Goal: Task Accomplishment & Management: Manage account settings

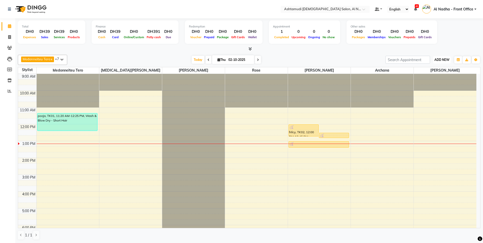
click at [441, 60] on span "ADD NEW" at bounding box center [442, 60] width 15 height 4
click at [439, 82] on link "Add Expense" at bounding box center [431, 83] width 40 height 7
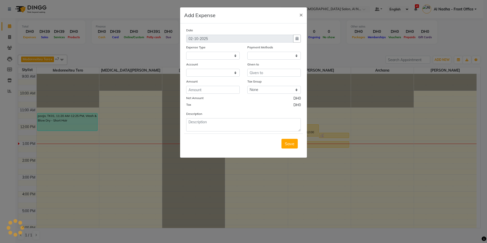
select select "1"
select select "6165"
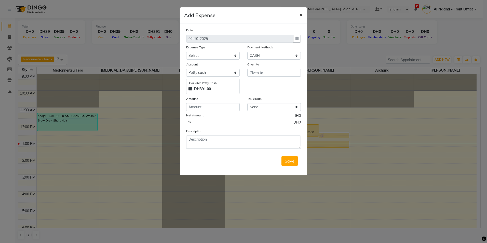
click at [299, 14] on button "×" at bounding box center [301, 14] width 12 height 14
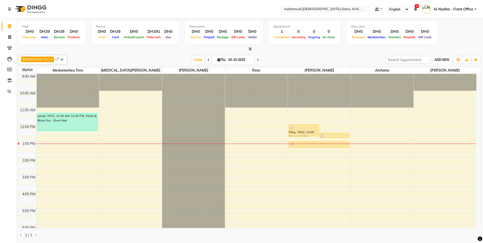
click at [442, 61] on span "ADD NEW" at bounding box center [442, 60] width 15 height 4
click at [438, 88] on link "Add Attendance" at bounding box center [431, 89] width 40 height 7
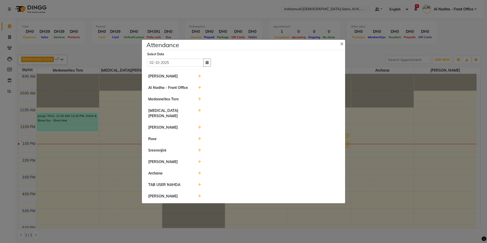
click at [201, 101] on icon at bounding box center [199, 99] width 3 height 4
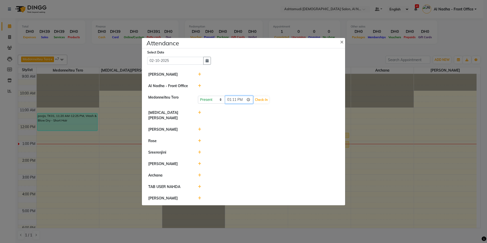
click at [229, 103] on input "13:11" at bounding box center [239, 100] width 29 height 8
click at [241, 102] on input "23:00" at bounding box center [239, 100] width 29 height 8
type input "11:00"
click at [269, 102] on button "Check-In" at bounding box center [261, 99] width 15 height 7
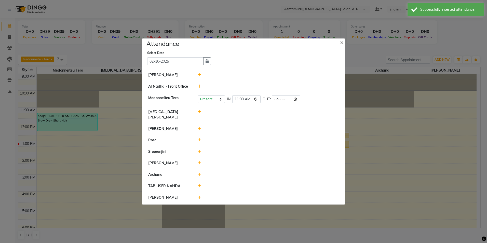
click at [201, 114] on icon at bounding box center [199, 112] width 3 height 4
click at [230, 116] on input "13:11" at bounding box center [239, 114] width 29 height 8
click at [242, 115] on input "22:00" at bounding box center [239, 114] width 29 height 8
type input "10:00"
click at [264, 115] on button "Check-In" at bounding box center [261, 114] width 15 height 7
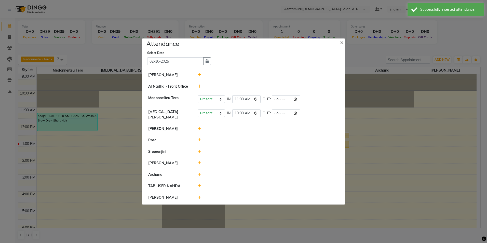
click at [200, 138] on icon at bounding box center [199, 140] width 3 height 4
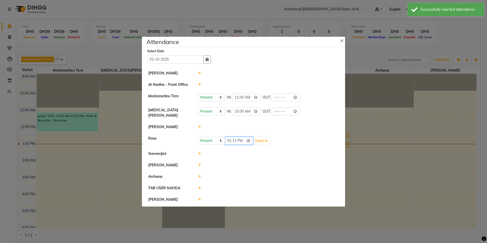
click at [229, 138] on input "13:11" at bounding box center [239, 141] width 29 height 8
click at [244, 139] on input "23:00" at bounding box center [239, 141] width 29 height 8
click at [242, 139] on input "23:00" at bounding box center [239, 141] width 29 height 8
type input "11:00"
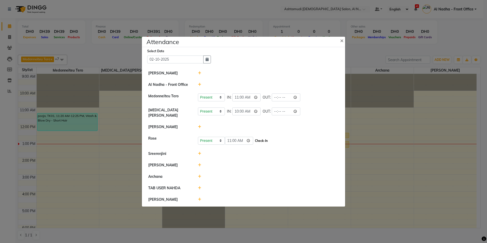
click at [262, 139] on button "Check-In" at bounding box center [261, 140] width 15 height 7
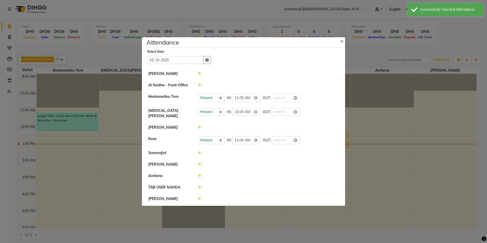
click at [199, 151] on icon at bounding box center [199, 153] width 3 height 4
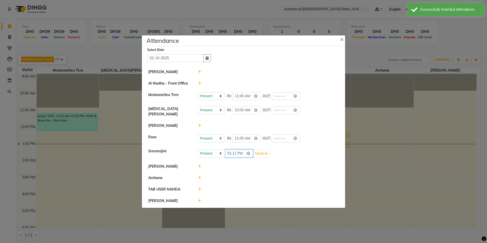
click at [229, 151] on input "13:11" at bounding box center [239, 154] width 29 height 8
type input "23:11"
click at [229, 153] on input "23:11" at bounding box center [239, 154] width 29 height 8
type input "13:00"
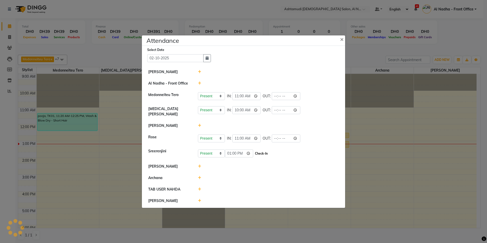
click at [260, 152] on button "Check-In" at bounding box center [261, 153] width 15 height 7
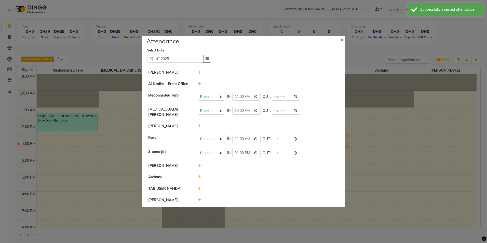
click at [200, 164] on icon at bounding box center [199, 166] width 3 height 4
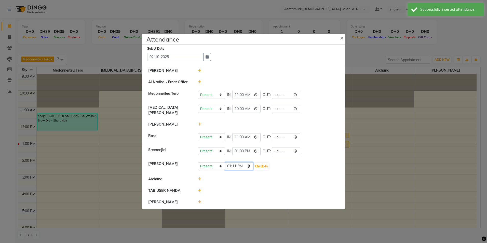
click at [229, 164] on input "13:11" at bounding box center [239, 166] width 29 height 8
click at [241, 164] on input "22:00" at bounding box center [239, 166] width 29 height 8
type input "10:00"
click at [267, 163] on button "Check-In" at bounding box center [261, 166] width 15 height 7
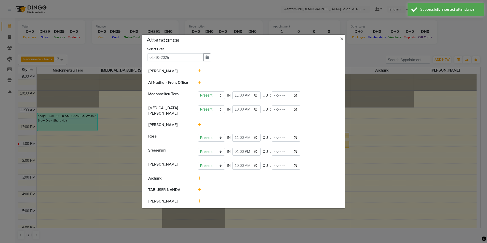
click at [199, 178] on icon at bounding box center [199, 179] width 3 height 4
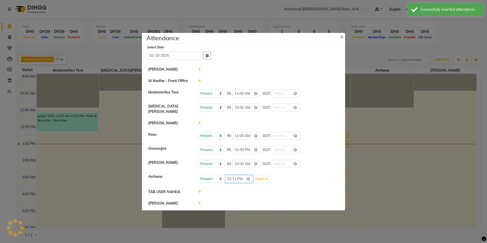
click at [229, 178] on input "13:11" at bounding box center [239, 179] width 29 height 8
click at [242, 176] on input "22:00" at bounding box center [239, 179] width 29 height 8
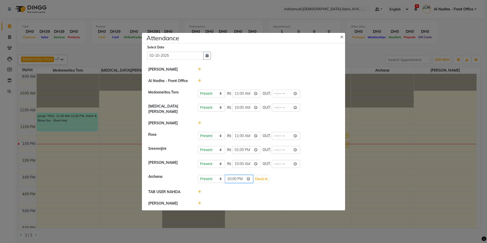
type input "10:00"
click at [261, 179] on button "Check-In" at bounding box center [261, 179] width 15 height 7
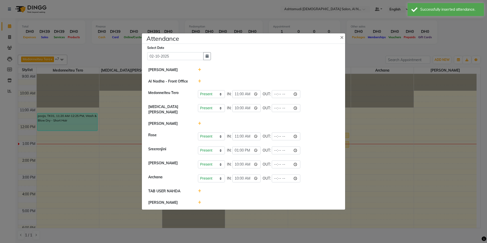
click at [200, 202] on icon at bounding box center [199, 203] width 3 height 4
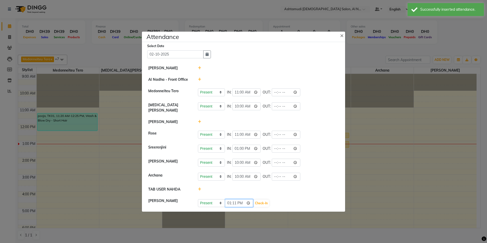
click at [228, 201] on input "13:11" at bounding box center [239, 203] width 29 height 8
click at [241, 203] on input "23:00" at bounding box center [239, 203] width 29 height 8
type input "11:00"
click at [261, 201] on button "Check-In" at bounding box center [261, 203] width 15 height 7
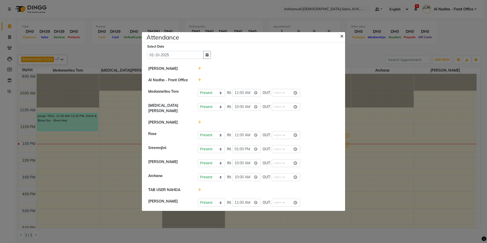
click at [343, 37] on span "×" at bounding box center [342, 36] width 4 height 8
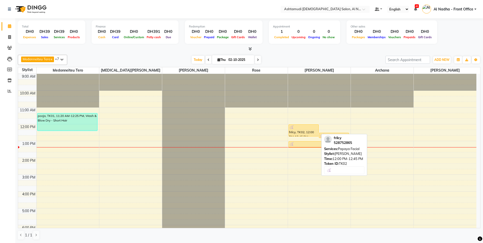
click at [301, 134] on div "frilcy, TK02, 12:00 PM-12:45 PM, Papaya Facial" at bounding box center [304, 131] width 30 height 12
select select "1"
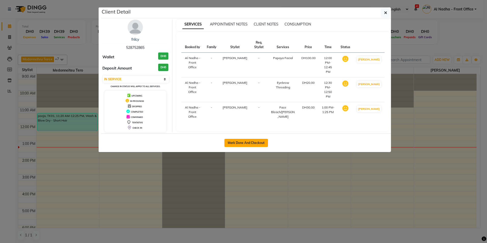
click at [261, 144] on button "Mark Done And Checkout" at bounding box center [247, 143] width 44 height 8
select select "7088"
select select "service"
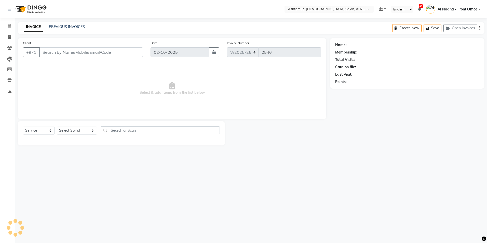
type input "528752865"
select select "71437"
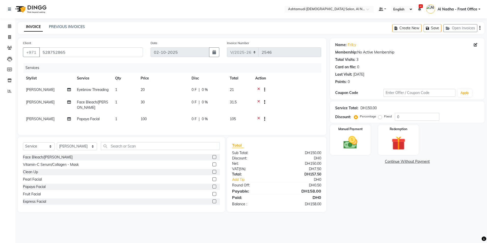
click at [105, 154] on div "Select Service Product Membership Package Voucher Prepaid Gift Card Select Styl…" at bounding box center [121, 148] width 197 height 12
click at [111, 150] on input "text" at bounding box center [160, 146] width 119 height 8
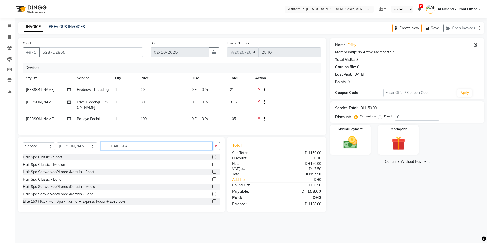
type input "HAIR SPA"
click at [213, 189] on label at bounding box center [215, 187] width 4 height 4
click at [213, 189] on input "checkbox" at bounding box center [214, 186] width 3 height 3
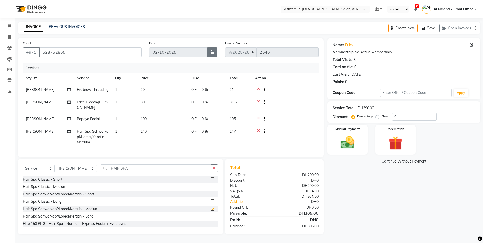
checkbox input "false"
click at [415, 113] on input "0" at bounding box center [414, 117] width 45 height 8
type input "025"
click at [340, 138] on img at bounding box center [347, 142] width 23 height 17
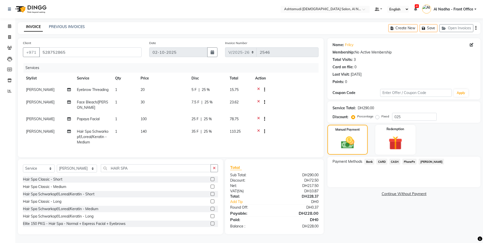
click at [385, 159] on span "CARD" at bounding box center [382, 162] width 11 height 6
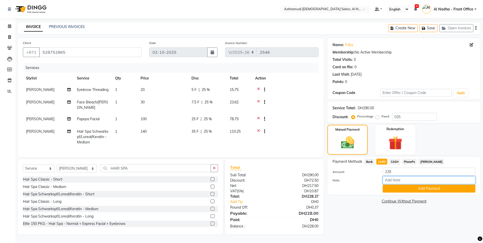
click at [391, 176] on input "Note:" at bounding box center [429, 180] width 93 height 8
type input "sreerenjini"
click at [392, 185] on button "Add Payment" at bounding box center [429, 189] width 93 height 8
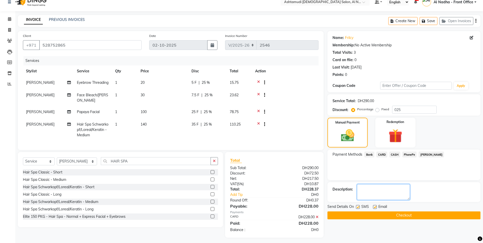
click at [390, 191] on textarea at bounding box center [383, 192] width 53 height 16
type textarea "4668"
click at [344, 217] on button "Checkout" at bounding box center [404, 216] width 153 height 8
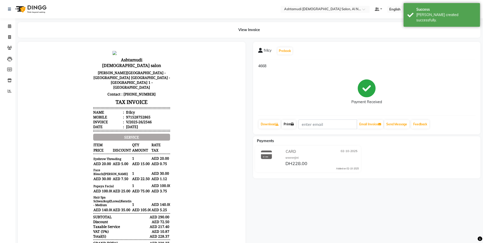
click at [291, 123] on link "Print" at bounding box center [289, 124] width 14 height 9
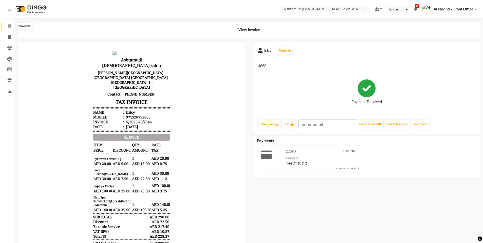
click at [10, 25] on icon at bounding box center [9, 26] width 3 height 4
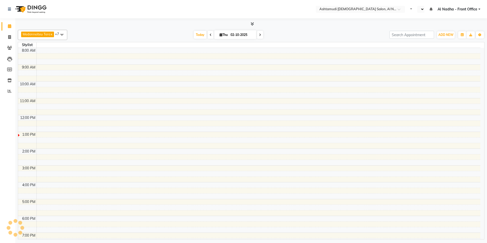
select select "en"
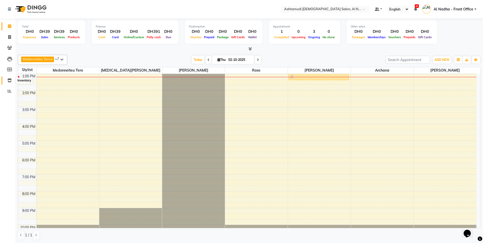
click at [10, 79] on icon at bounding box center [9, 80] width 4 height 4
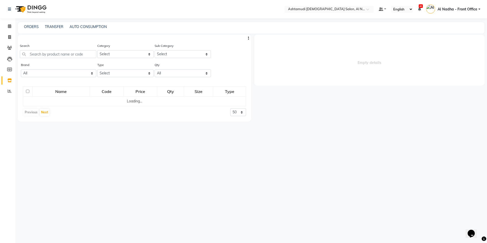
select select
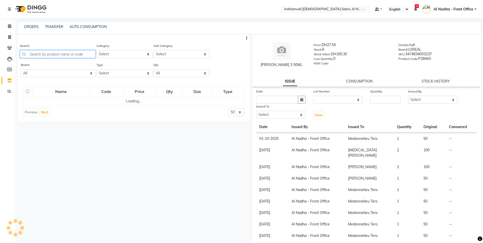
click at [54, 53] on input "text" at bounding box center [58, 54] width 76 height 8
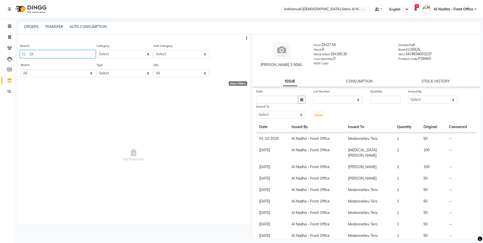
type input "D"
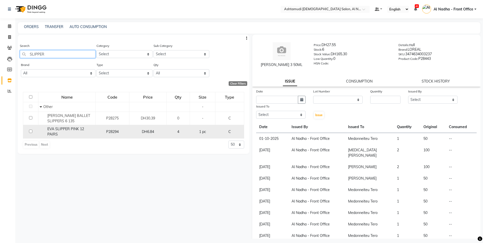
type input "SLIPPER"
click at [30, 131] on input "checkbox" at bounding box center [30, 131] width 3 height 3
checkbox input "true"
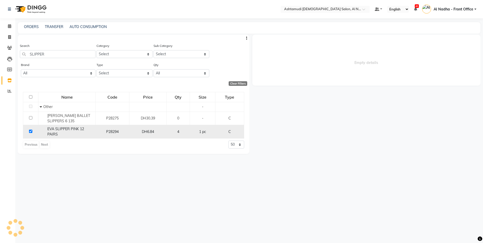
select select
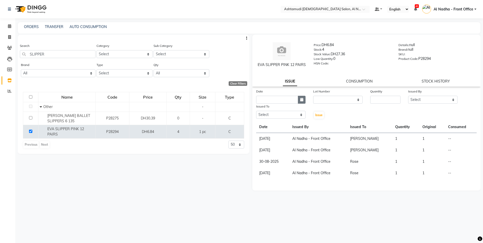
click at [302, 99] on icon "button" at bounding box center [301, 100] width 3 height 4
select select "10"
select select "2025"
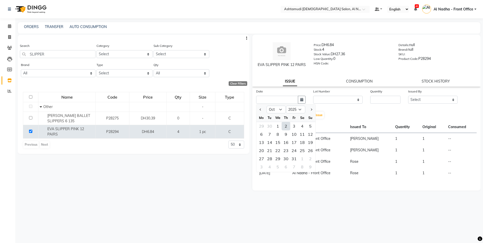
click at [286, 127] on div "2" at bounding box center [286, 126] width 8 height 8
type input "02-10-2025"
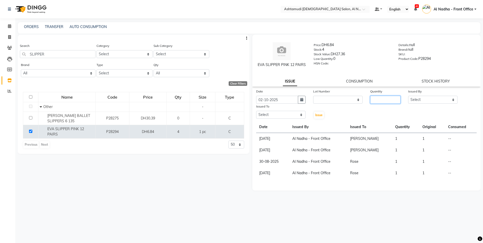
click at [380, 98] on input "number" at bounding box center [386, 100] width 30 height 8
type input "2"
click at [414, 100] on select "Select Al Nadha - Front Office Archana Medonneiteu Tero [PERSON_NAME] [PERSON_N…" at bounding box center [433, 100] width 49 height 8
select select "59177"
click at [409, 96] on select "Select Al Nadha - Front Office Archana Medonneiteu Tero [PERSON_NAME] [PERSON_N…" at bounding box center [433, 100] width 49 height 8
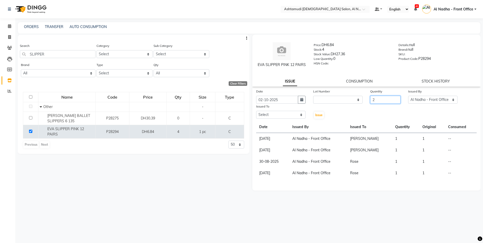
click at [384, 101] on input "2" at bounding box center [386, 100] width 30 height 8
type input "4"
click at [302, 116] on select "Select Al Nadha - Front Office Archana Medonneiteu Tero [PERSON_NAME] [PERSON_N…" at bounding box center [280, 115] width 49 height 8
select select "68348"
click at [256, 111] on select "Select Al Nadha - Front Office Archana Medonneiteu Tero [PERSON_NAME] [PERSON_N…" at bounding box center [280, 115] width 49 height 8
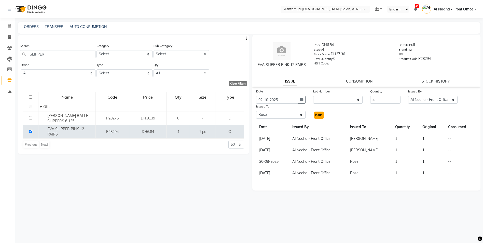
click at [318, 115] on span "Issue" at bounding box center [319, 115] width 7 height 4
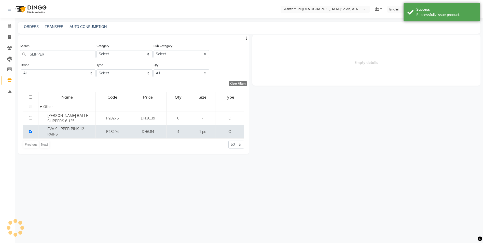
select select
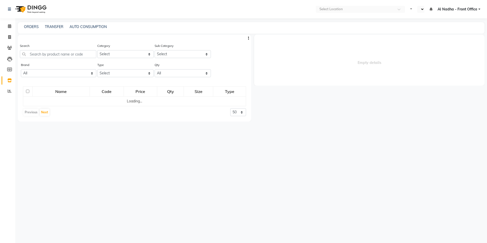
select select
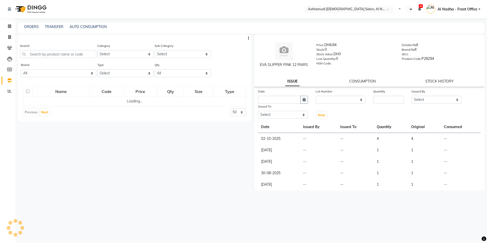
select select "en"
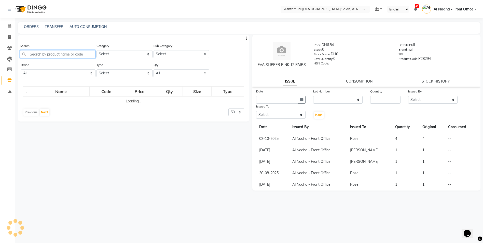
drag, startPoint x: 45, startPoint y: 55, endPoint x: 68, endPoint y: 46, distance: 25.2
click at [45, 55] on input "text" at bounding box center [58, 54] width 76 height 8
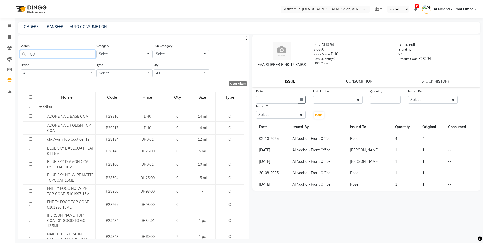
type input "C"
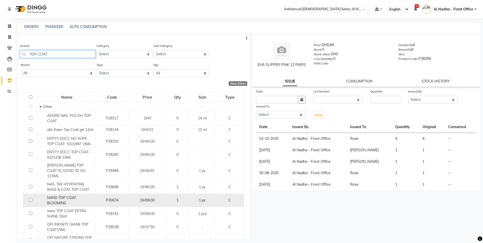
type input "TOP COAT"
click at [30, 198] on input "checkbox" at bounding box center [30, 199] width 3 height 3
checkbox input "true"
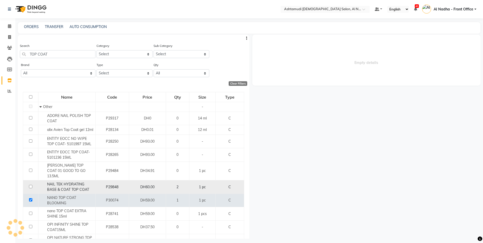
select select
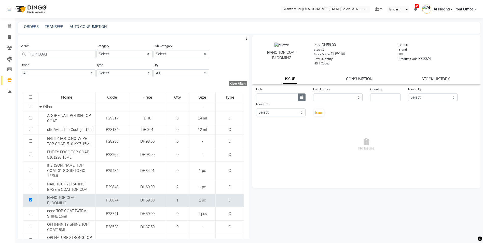
click at [303, 97] on icon "button" at bounding box center [301, 98] width 3 height 4
select select "10"
select select "2025"
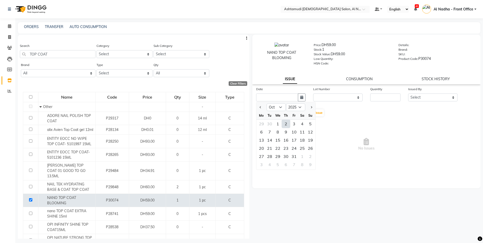
click at [285, 123] on div "2" at bounding box center [286, 124] width 8 height 8
type input "02-10-2025"
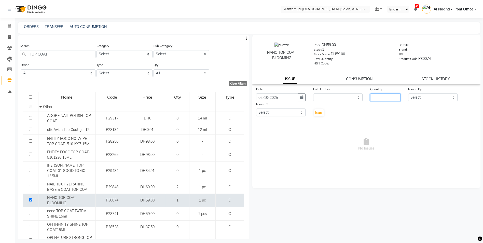
click at [380, 96] on input "number" at bounding box center [386, 98] width 30 height 8
type input "1"
click at [448, 96] on select "Select Al Nadha - Front Office Archana Medonneiteu Tero Mehwish Mubeen Minu Kha…" at bounding box center [433, 98] width 49 height 8
select select "59177"
click at [409, 94] on select "Select Al Nadha - Front Office Archana Medonneiteu Tero Mehwish Mubeen Minu Kha…" at bounding box center [433, 98] width 49 height 8
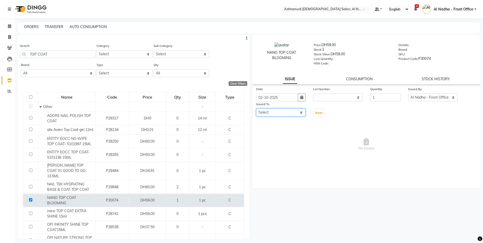
click at [277, 113] on select "Select Al Nadha - Front Office Archana Medonneiteu Tero Mehwish Mubeen Minu Kha…" at bounding box center [280, 113] width 49 height 8
select select "88905"
click at [256, 109] on select "Select Al Nadha - Front Office Archana Medonneiteu Tero Mehwish Mubeen Minu Kha…" at bounding box center [280, 113] width 49 height 8
click at [322, 112] on span "Issue" at bounding box center [319, 113] width 7 height 4
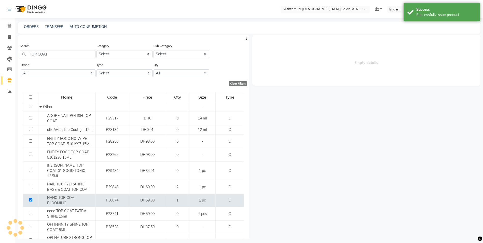
select select
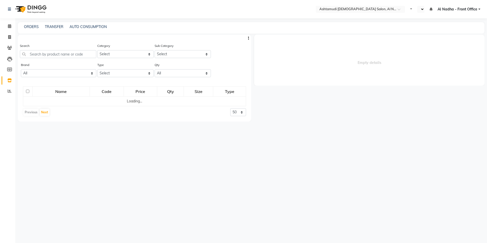
select select "en"
select select
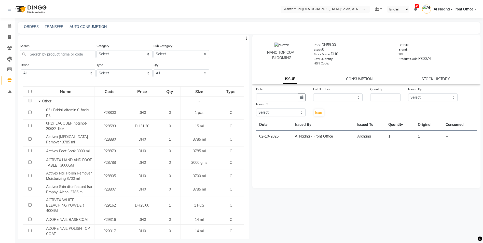
click at [43, 48] on div "Search" at bounding box center [58, 50] width 76 height 15
click at [44, 53] on input "text" at bounding box center [58, 54] width 76 height 8
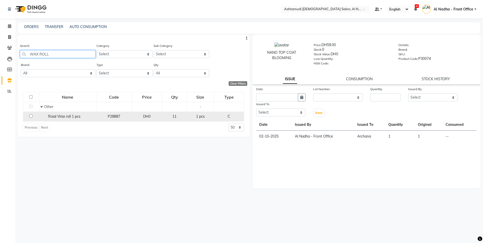
type input "WAX ROLL"
click at [31, 116] on input "checkbox" at bounding box center [30, 115] width 3 height 3
checkbox input "true"
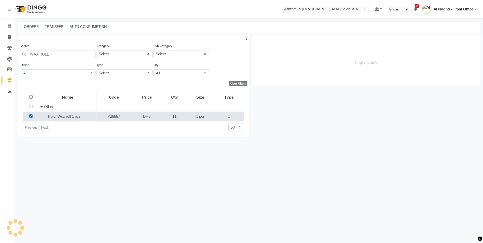
select select
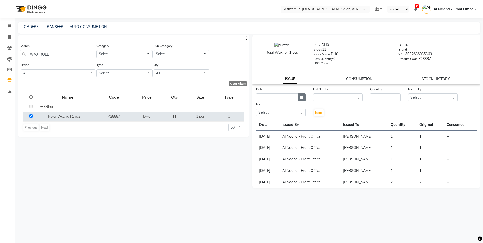
click at [304, 99] on button "button" at bounding box center [302, 98] width 8 height 8
select select "10"
select select "2025"
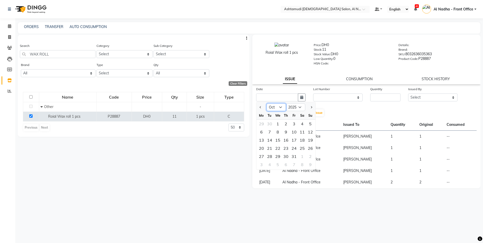
click at [284, 107] on select "Jan Feb Mar Apr May Jun Jul Aug Sep Oct Nov Dec" at bounding box center [276, 107] width 19 height 8
click at [267, 103] on select "Jan Feb Mar Apr May Jun Jul Aug Sep Oct Nov Dec" at bounding box center [276, 107] width 19 height 8
drag, startPoint x: 281, startPoint y: 109, endPoint x: 281, endPoint y: 112, distance: 3.1
click at [281, 109] on select "Jan Feb Mar Apr May Jun Jul Aug Sep Oct Nov Dec" at bounding box center [276, 107] width 19 height 8
click at [267, 103] on select "Jan Feb Mar Apr May Jun Jul Aug Sep Oct Nov Dec" at bounding box center [276, 107] width 19 height 8
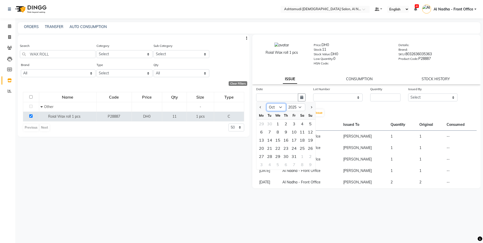
click at [282, 105] on select "Jan Feb Mar Apr May Jun Jul Aug Sep Oct Nov Dec" at bounding box center [276, 107] width 19 height 8
select select "8"
click at [267, 103] on select "Jan Feb Mar Apr May Jun Jul Aug Sep Oct Nov Dec" at bounding box center [276, 107] width 19 height 8
click at [295, 132] on div "8" at bounding box center [294, 132] width 8 height 8
type input "08-08-2025"
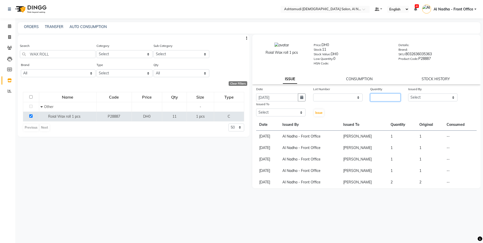
click at [380, 99] on input "number" at bounding box center [386, 98] width 30 height 8
type input "3"
click at [434, 100] on select "Select Al Nadha - Front Office Archana Medonneiteu Tero [PERSON_NAME] [PERSON_N…" at bounding box center [433, 98] width 49 height 8
select select "59177"
click at [409, 94] on select "Select Al Nadha - Front Office Archana Medonneiteu Tero [PERSON_NAME] [PERSON_N…" at bounding box center [433, 98] width 49 height 8
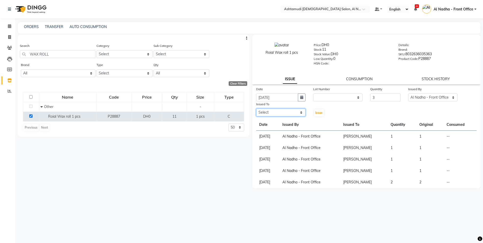
drag, startPoint x: 287, startPoint y: 113, endPoint x: 287, endPoint y: 116, distance: 3.1
click at [287, 113] on select "Select Al Nadha - Front Office Archana Medonneiteu Tero [PERSON_NAME] [PERSON_N…" at bounding box center [280, 113] width 49 height 8
select select "71437"
click at [256, 109] on select "Select Al Nadha - Front Office Archana Medonneiteu Tero [PERSON_NAME] [PERSON_N…" at bounding box center [280, 113] width 49 height 8
click at [319, 113] on span "Issue" at bounding box center [319, 113] width 7 height 4
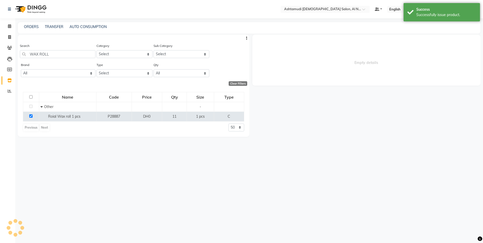
select select
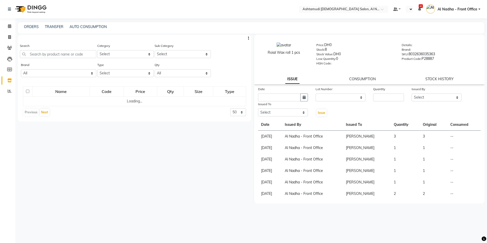
select select
select select "en"
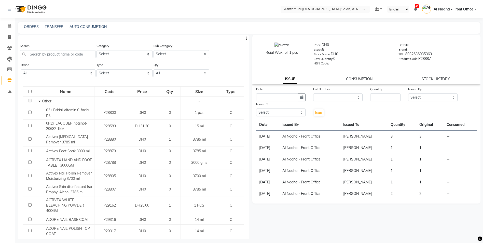
scroll to position [3, 0]
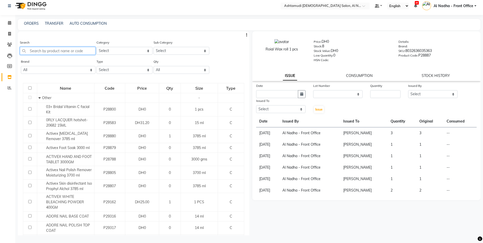
click at [39, 51] on input "text" at bounding box center [58, 51] width 76 height 8
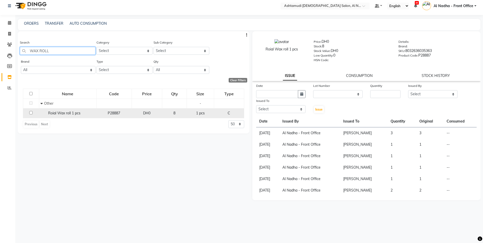
type input "WAX ROLL"
click at [30, 112] on input "checkbox" at bounding box center [30, 112] width 3 height 3
checkbox input "true"
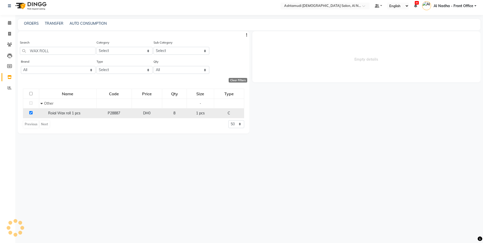
select select
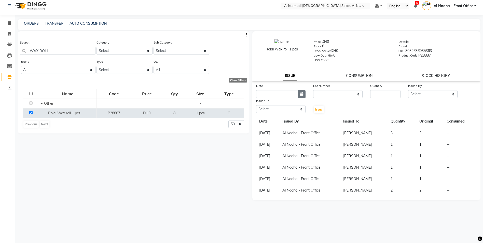
click at [305, 97] on button "button" at bounding box center [302, 94] width 8 height 8
select select "10"
select select "2025"
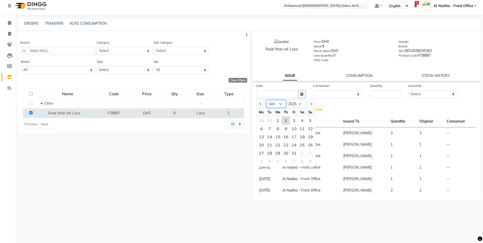
click at [284, 103] on select "Jan Feb Mar Apr May Jun Jul Aug Sep Oct Nov Dec" at bounding box center [276, 104] width 19 height 8
select select "9"
click at [267, 100] on select "Jan Feb Mar Apr May Jun Jul Aug Sep Oct Nov Dec" at bounding box center [276, 104] width 19 height 8
click at [285, 138] on div "18" at bounding box center [286, 137] width 8 height 8
type input "[DATE]"
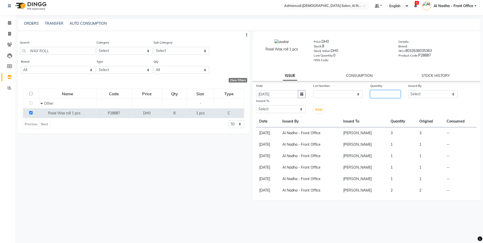
click at [382, 91] on input "number" at bounding box center [386, 94] width 30 height 8
type input "3"
click at [429, 92] on select "Select Al Nadha - Front Office Archana Medonneiteu Tero [PERSON_NAME] [PERSON_N…" at bounding box center [433, 94] width 49 height 8
select select "59177"
click at [409, 90] on select "Select Al Nadha - Front Office Archana Medonneiteu Tero [PERSON_NAME] [PERSON_N…" at bounding box center [433, 94] width 49 height 8
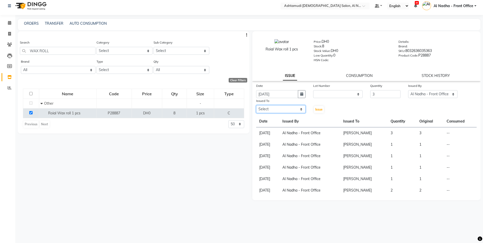
click at [285, 110] on select "Select Al Nadha - Front Office Archana Medonneiteu Tero [PERSON_NAME] [PERSON_N…" at bounding box center [280, 109] width 49 height 8
select select "71437"
click at [256, 105] on select "Select Al Nadha - Front Office Archana Medonneiteu Tero [PERSON_NAME] [PERSON_N…" at bounding box center [280, 109] width 49 height 8
click at [317, 111] on span "Issue" at bounding box center [319, 110] width 7 height 4
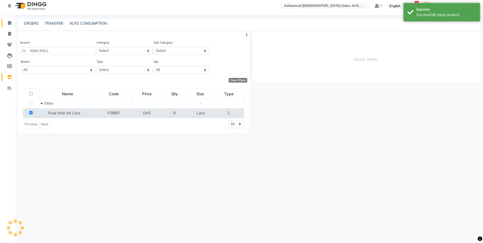
select select
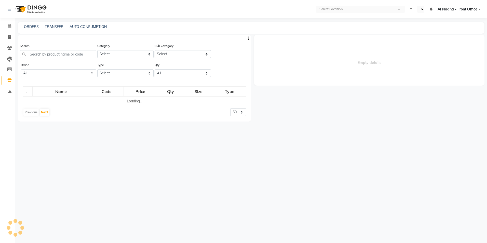
select select "en"
select select
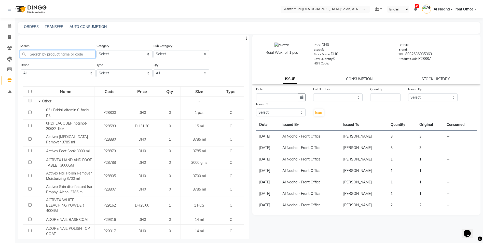
click at [47, 54] on input "text" at bounding box center [58, 54] width 76 height 8
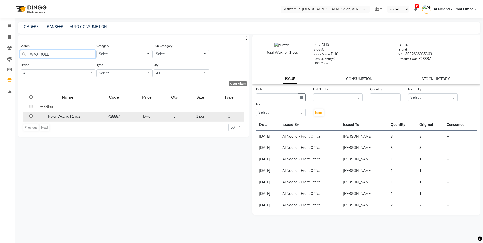
type input "WAX ROLL"
click at [30, 115] on input "checkbox" at bounding box center [30, 115] width 3 height 3
checkbox input "true"
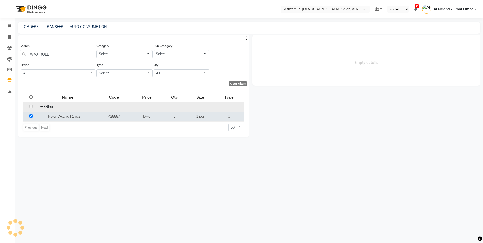
select select
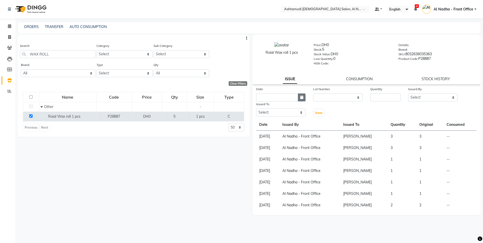
click at [302, 97] on icon "button" at bounding box center [301, 98] width 3 height 4
select select "10"
select select "2025"
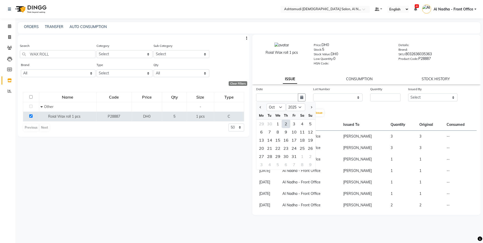
click at [285, 125] on div "2" at bounding box center [286, 124] width 8 height 8
type input "02-10-2025"
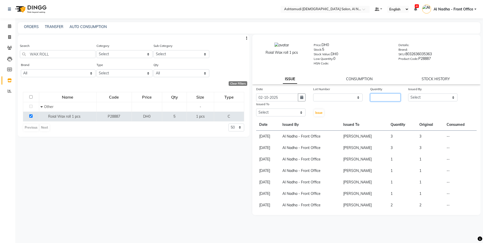
click at [389, 97] on input "number" at bounding box center [386, 98] width 30 height 8
type input "2"
click at [415, 98] on select "Select Al Nadha - Front Office Archana Medonneiteu Tero [PERSON_NAME] [PERSON_N…" at bounding box center [433, 98] width 49 height 8
select select "59177"
click at [409, 94] on select "Select Al Nadha - Front Office Archana Medonneiteu Tero [PERSON_NAME] [PERSON_N…" at bounding box center [433, 98] width 49 height 8
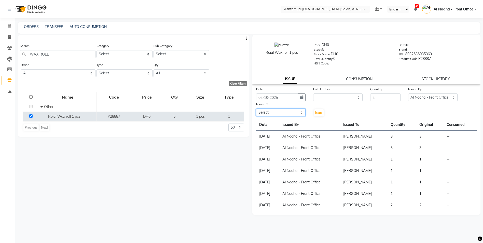
click at [291, 114] on select "Select Al Nadha - Front Office Archana Medonneiteu Tero Mehwish Mubeen Minu Kha…" at bounding box center [280, 113] width 49 height 8
select select "71437"
click at [256, 109] on select "Select Al Nadha - Front Office Archana Medonneiteu Tero Mehwish Mubeen Minu Kha…" at bounding box center [280, 113] width 49 height 8
click at [317, 111] on span "Issue" at bounding box center [319, 113] width 7 height 4
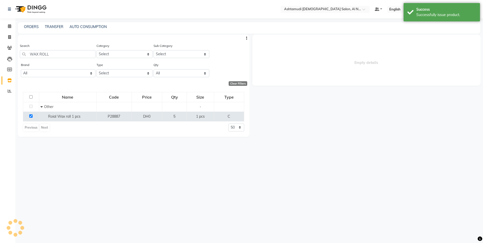
select select
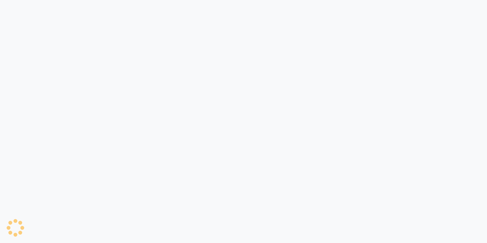
select select
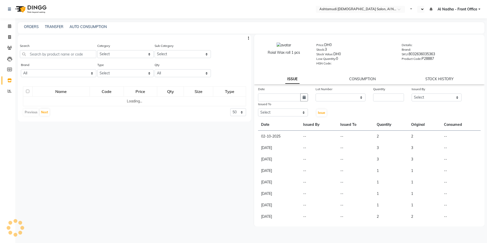
select select "en"
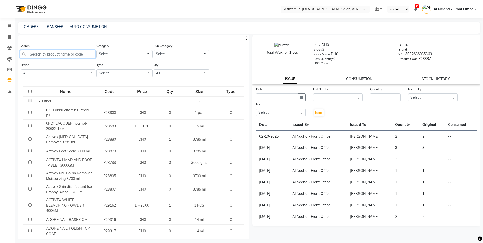
click at [44, 56] on input "text" at bounding box center [58, 54] width 76 height 8
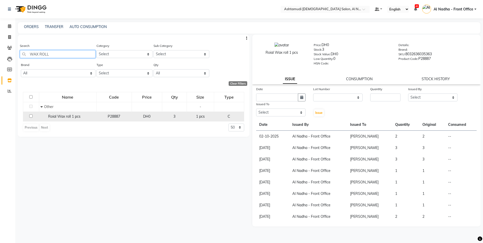
type input "WAX ROLL"
click at [32, 116] on input "checkbox" at bounding box center [30, 115] width 3 height 3
checkbox input "true"
select select
click at [303, 96] on icon "button" at bounding box center [301, 98] width 3 height 4
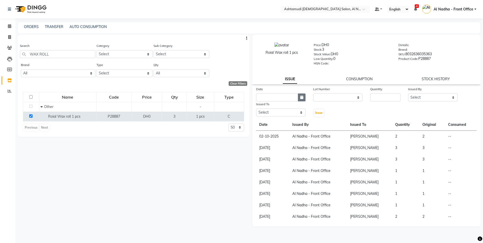
select select "10"
select select "2025"
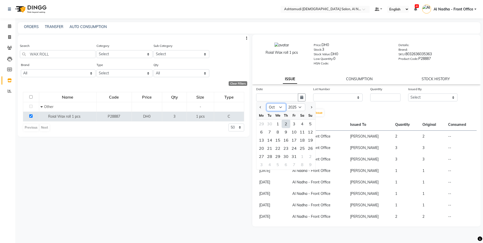
drag, startPoint x: 282, startPoint y: 109, endPoint x: 285, endPoint y: 111, distance: 3.6
click at [282, 109] on select "Jan Feb Mar Apr May Jun [DATE] Aug Sep Oct Nov Dec" at bounding box center [276, 107] width 19 height 8
select select "9"
click at [267, 103] on select "Jan Feb Mar Apr May Jun [DATE] Aug Sep Oct Nov Dec" at bounding box center [276, 107] width 19 height 8
click at [311, 149] on div "28" at bounding box center [311, 148] width 8 height 8
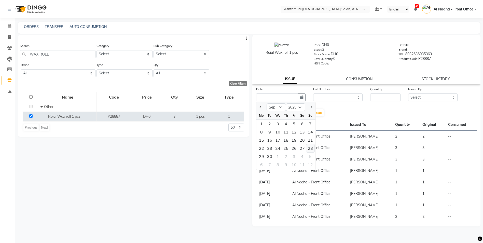
type input "28-09-2025"
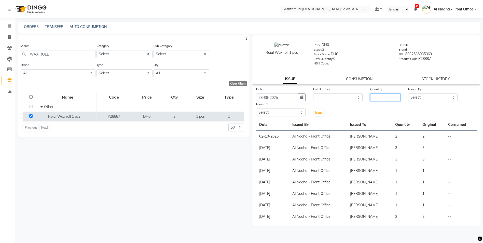
click at [381, 99] on input "number" at bounding box center [386, 98] width 30 height 8
type input "1"
click at [420, 101] on div "Date [DATE] Lot Number None Quantity 1 Issued By Select Al Nadha - Front Office…" at bounding box center [367, 101] width 229 height 31
drag, startPoint x: 422, startPoint y: 98, endPoint x: 423, endPoint y: 102, distance: 4.0
click at [422, 98] on select "Select Al Nadha - Front Office Archana Medonneiteu Tero [PERSON_NAME] [PERSON_N…" at bounding box center [433, 98] width 49 height 8
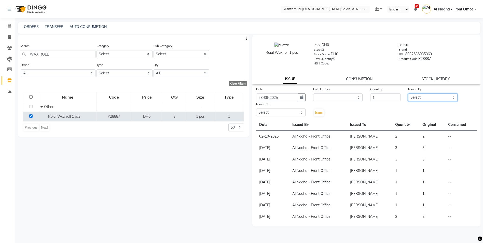
select select "59177"
click at [409, 94] on select "Select Al Nadha - Front Office Archana Medonneiteu Tero [PERSON_NAME] [PERSON_N…" at bounding box center [433, 98] width 49 height 8
click at [273, 114] on select "Select Al Nadha - Front Office Archana Medonneiteu Tero Mehwish Mubeen Minu Kha…" at bounding box center [280, 113] width 49 height 8
select select "71437"
click at [256, 109] on select "Select Al Nadha - Front Office Archana Medonneiteu Tero Mehwish Mubeen Minu Kha…" at bounding box center [280, 113] width 49 height 8
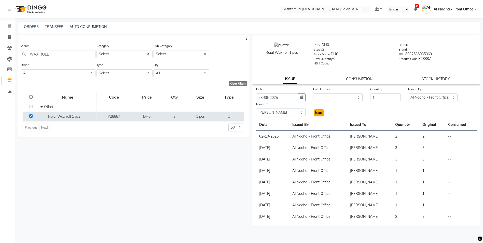
click at [317, 113] on span "Issue" at bounding box center [319, 113] width 7 height 4
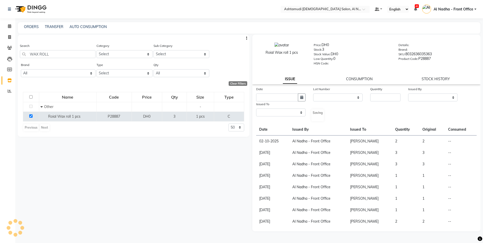
select select
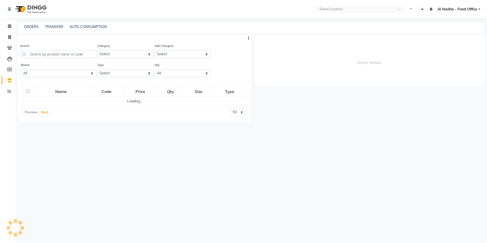
select select "en"
select select
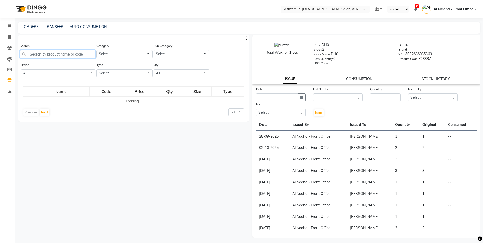
click at [42, 52] on input "text" at bounding box center [58, 54] width 76 height 8
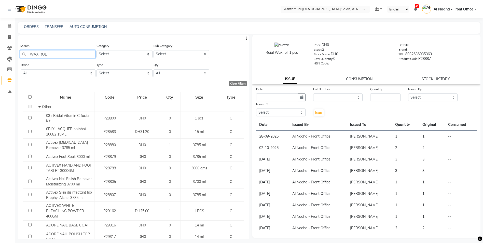
type input "WAX ROLL"
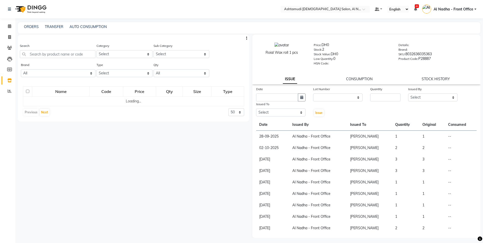
select select
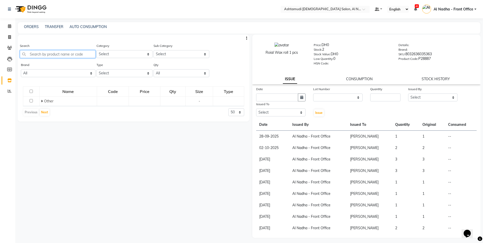
drag, startPoint x: 35, startPoint y: 52, endPoint x: 56, endPoint y: 55, distance: 21.1
click at [35, 52] on input "text" at bounding box center [58, 54] width 76 height 8
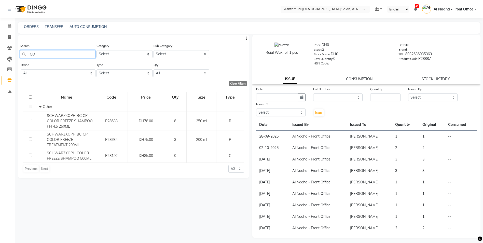
type input "C"
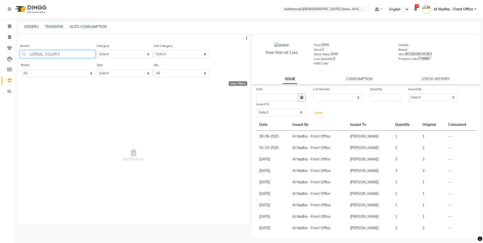
type input "LOREAL COLOR"
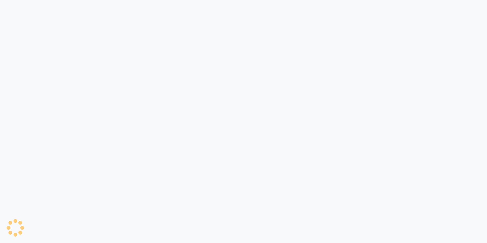
select select
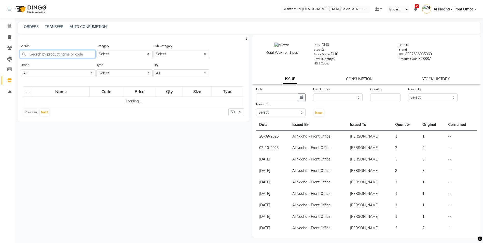
click at [63, 56] on input "text" at bounding box center [58, 54] width 76 height 8
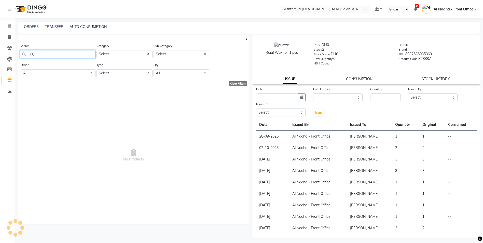
type input "P"
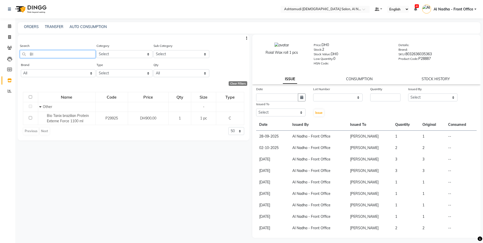
type input "B"
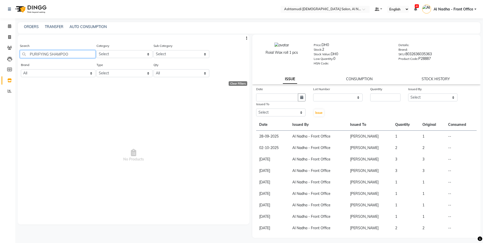
click at [50, 54] on input "PURIFYING SHAMPOO" at bounding box center [58, 54] width 76 height 8
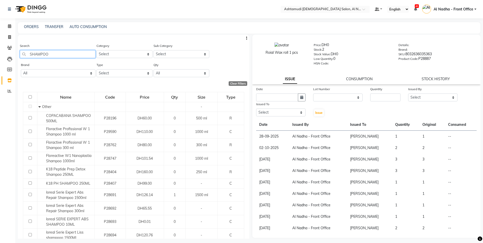
click at [70, 56] on input "SHAMPOO" at bounding box center [58, 54] width 76 height 8
type input "S"
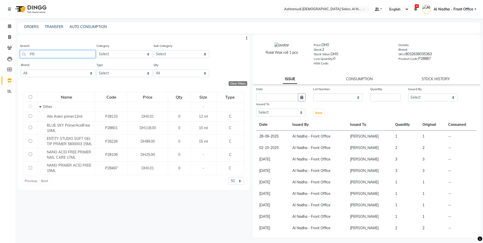
type input "P"
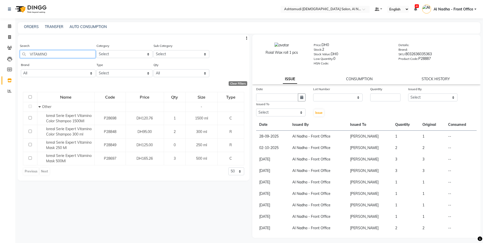
type input "VITAMINO"
click at [10, 25] on icon at bounding box center [9, 26] width 3 height 4
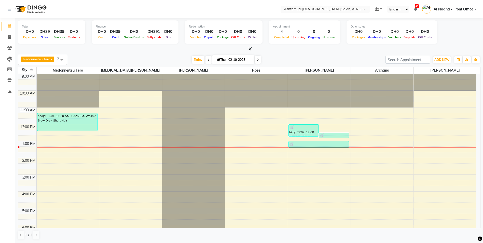
click at [258, 58] on span at bounding box center [258, 60] width 6 height 8
type input "03-10-2025"
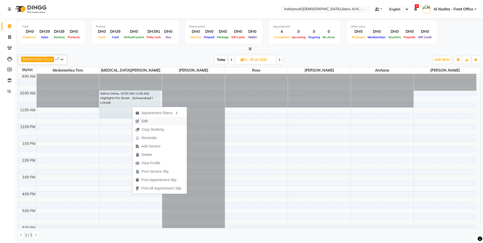
click at [158, 122] on button "Edit" at bounding box center [160, 121] width 55 height 8
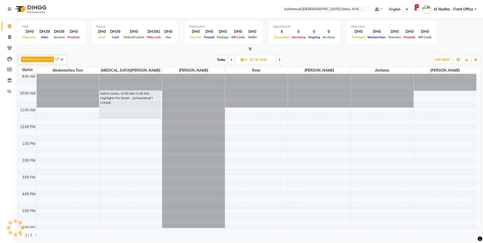
scroll to position [0, 0]
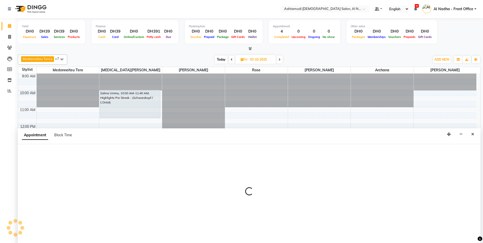
select select "tentative"
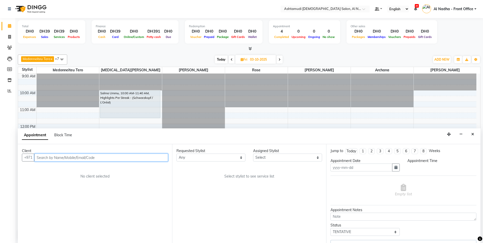
type input "03-10-2025"
select select "60031"
select select "600"
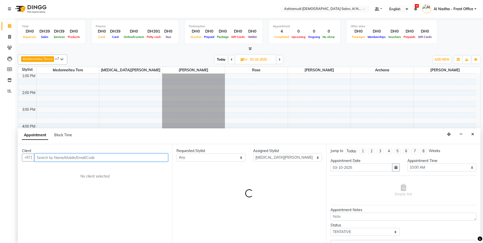
select select "3559"
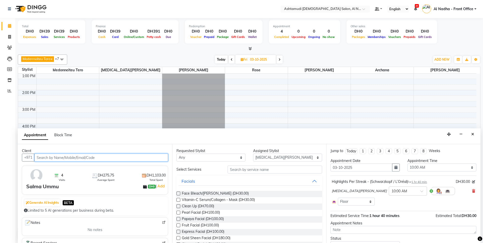
scroll to position [23, 0]
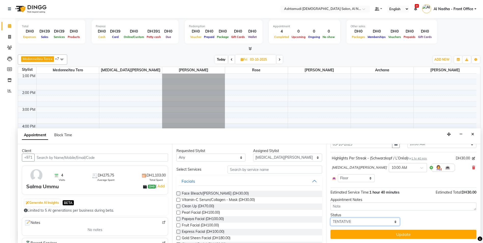
click at [346, 221] on select "Select TENTATIVE CONFIRM UPCOMING" at bounding box center [365, 222] width 69 height 8
select select "confirm booking"
click at [331, 218] on select "Select TENTATIVE CONFIRM UPCOMING" at bounding box center [365, 222] width 69 height 8
click at [356, 235] on button "Update" at bounding box center [404, 234] width 146 height 9
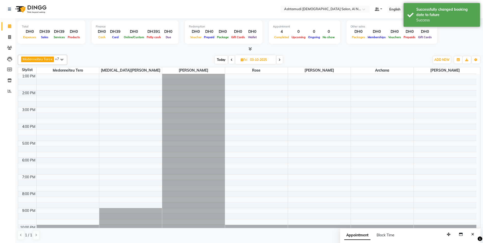
scroll to position [0, 0]
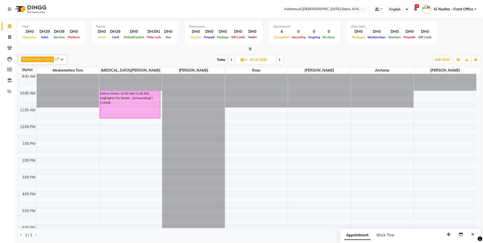
click at [360, 74] on div at bounding box center [382, 74] width 63 height 0
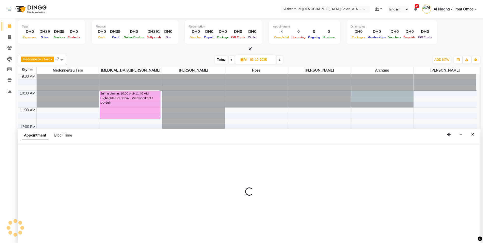
scroll to position [0, 0]
select select "88905"
select select "600"
select select "tentative"
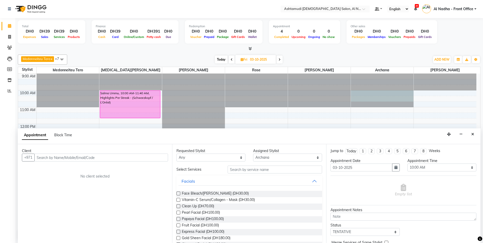
click at [241, 60] on icon at bounding box center [242, 59] width 3 height 3
select select "10"
select select "2025"
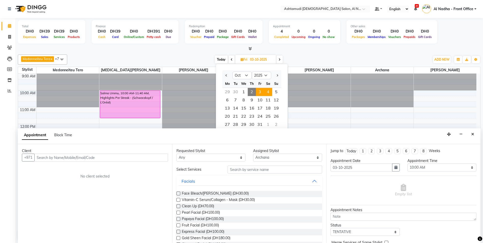
click at [267, 92] on span "4" at bounding box center [268, 92] width 8 height 8
type input "04-10-2025"
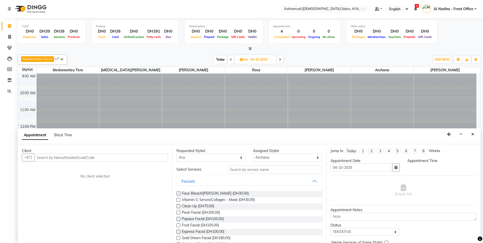
select select "600"
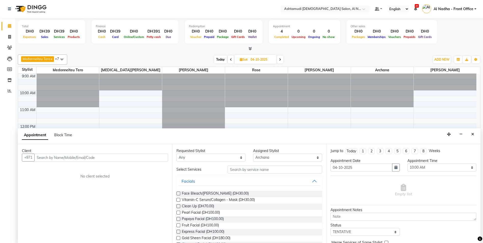
scroll to position [68, 0]
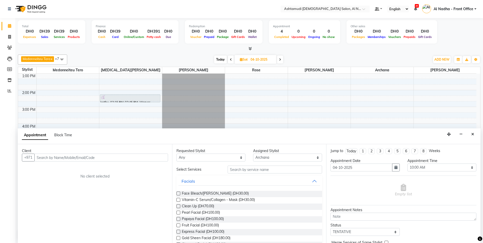
click at [72, 153] on div "Client" at bounding box center [95, 150] width 146 height 5
click at [71, 158] on input "text" at bounding box center [101, 158] width 134 height 8
click at [474, 134] on icon "Close" at bounding box center [473, 135] width 3 height 4
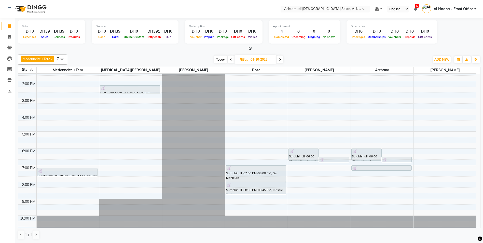
scroll to position [81, 0]
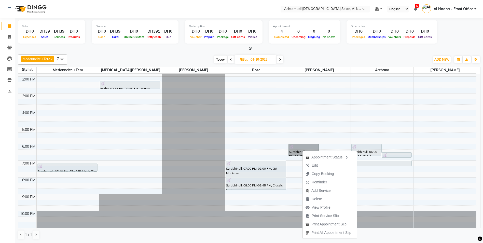
click at [403, 180] on div "9:00 AM 10:00 AM 11:00 AM 12:00 PM 1:00 PM 2:00 PM 3:00 PM 4:00 PM 5:00 PM 6:00…" at bounding box center [247, 110] width 459 height 235
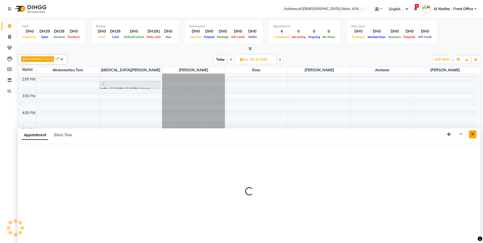
select select "88905"
select select "1200"
select select "tentative"
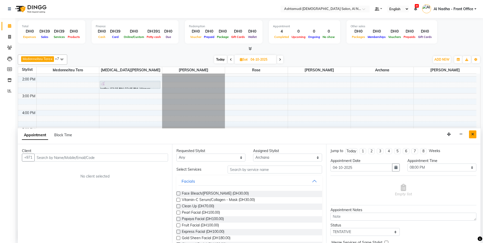
click at [473, 134] on icon "Close" at bounding box center [473, 135] width 3 height 4
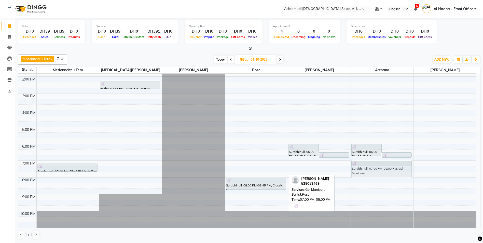
drag, startPoint x: 262, startPoint y: 167, endPoint x: 367, endPoint y: 165, distance: 104.5
click at [367, 165] on tr "Surabhinull, 07:10 PM-07:40 PM, Hair Trim without Wash jeethu, 02:15 PM-02:45 P…" at bounding box center [247, 110] width 459 height 235
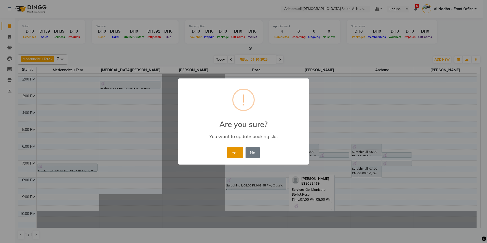
click at [236, 151] on button "Yes" at bounding box center [235, 152] width 16 height 11
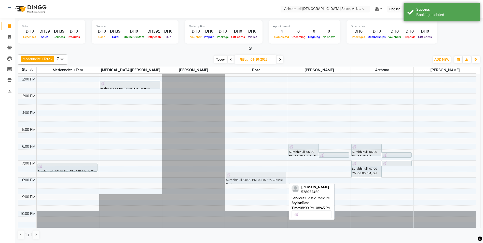
click at [241, 178] on div "Surabhinull, 08:00 PM-08:45 PM, Classic Pedicure Surabhinull, 08:00 PM-08:45 PM…" at bounding box center [256, 110] width 63 height 235
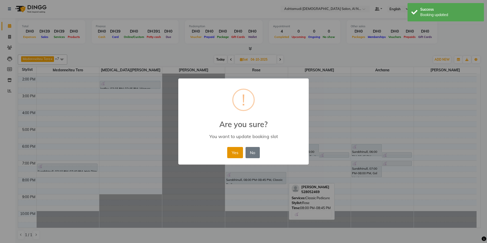
click at [233, 154] on button "Yes" at bounding box center [235, 152] width 16 height 11
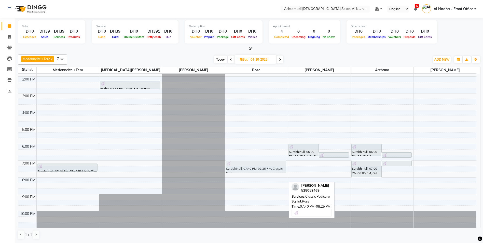
drag, startPoint x: 253, startPoint y: 177, endPoint x: 255, endPoint y: 165, distance: 11.4
click at [255, 165] on div "Surabhinull, 07:40 PM-08:25 PM, Classic Pedicure Surabhinull, 07:40 PM-08:25 PM…" at bounding box center [256, 110] width 63 height 235
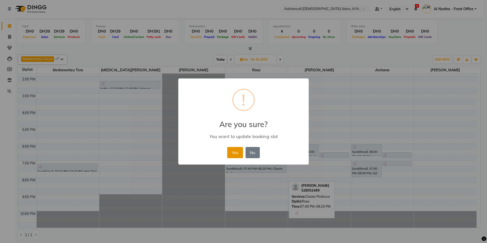
click at [235, 151] on button "Yes" at bounding box center [235, 152] width 16 height 11
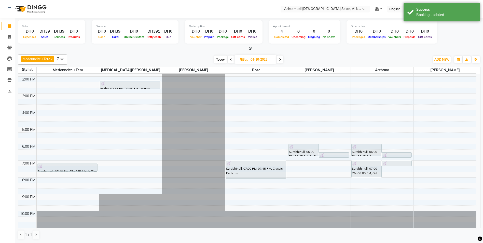
drag, startPoint x: 246, startPoint y: 173, endPoint x: 246, endPoint y: 179, distance: 5.4
click at [246, 179] on div "Surabhinull, 07:00 PM-07:45 PM, Classic Pedicure Surabhinull, 07:00 PM-07:45 PM…" at bounding box center [256, 110] width 63 height 235
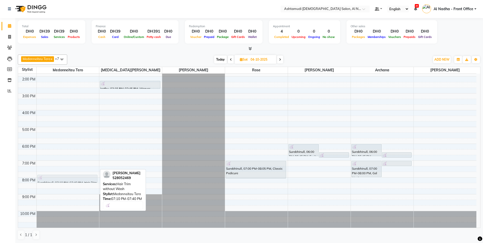
drag, startPoint x: 75, startPoint y: 168, endPoint x: 86, endPoint y: 177, distance: 14.4
click at [86, 177] on div "Surabhinull, 07:10 PM-07:40 PM, Hair Trim without Wash Surabhinull, 07:10 PM-07…" at bounding box center [68, 110] width 63 height 235
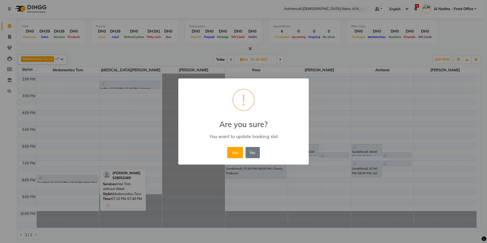
click at [236, 153] on button "Yes" at bounding box center [235, 152] width 16 height 11
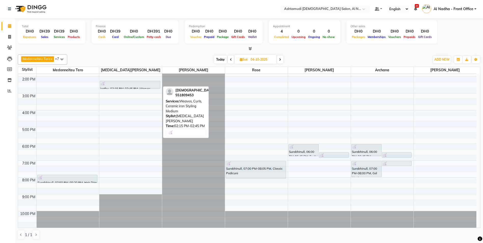
scroll to position [56, 0]
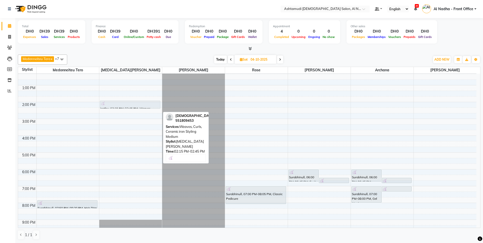
drag, startPoint x: 112, startPoint y: 110, endPoint x: 116, endPoint y: 106, distance: 5.8
click at [116, 106] on div "jeethu, 02:15 PM-02:45 PM, Weaves, Curls, Ceramic iron Styling Medium jeethu, 0…" at bounding box center [130, 135] width 63 height 235
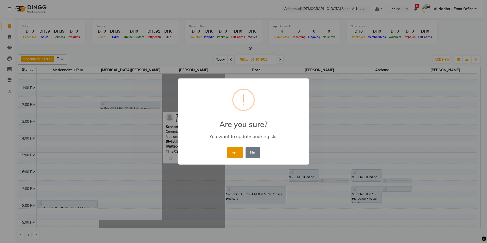
click at [233, 153] on button "Yes" at bounding box center [235, 152] width 16 height 11
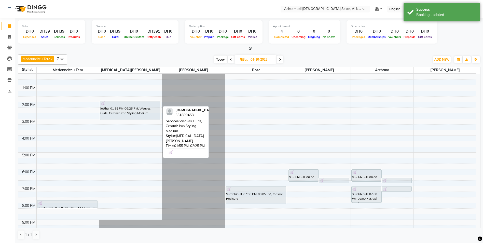
drag, startPoint x: 117, startPoint y: 108, endPoint x: 120, endPoint y: 119, distance: 11.5
click at [120, 119] on div "jeethu, 01:55 PM-02:25 PM, Weaves, Curls, Ceramic iron Styling Medium jeethu, 0…" at bounding box center [130, 135] width 63 height 235
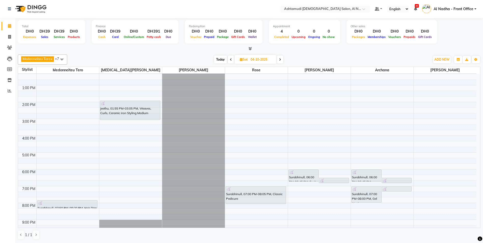
scroll to position [5, 0]
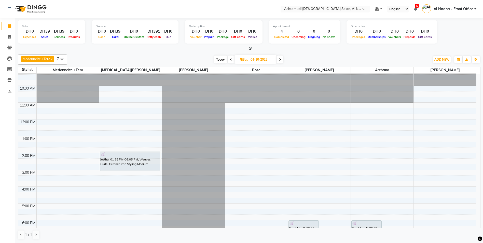
click at [231, 60] on icon at bounding box center [231, 59] width 2 height 3
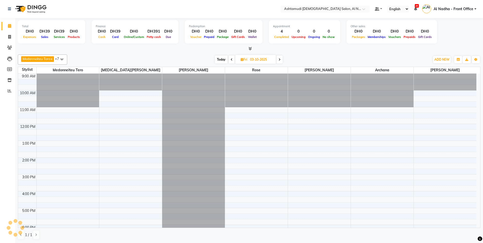
scroll to position [0, 0]
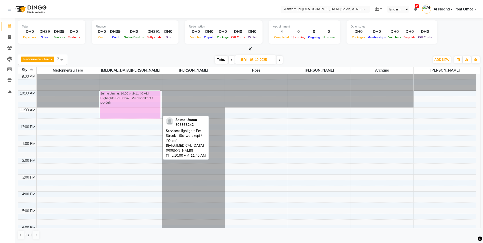
drag, startPoint x: 118, startPoint y: 103, endPoint x: 124, endPoint y: 104, distance: 6.2
click at [124, 104] on div "Salma Ummu, 10:00 AM-11:40 AM, Highlights Per Streak - (Schwarzkopf / L’Oréal) …" at bounding box center [130, 191] width 63 height 235
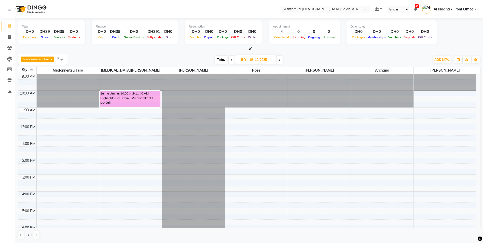
drag, startPoint x: 121, startPoint y: 118, endPoint x: 136, endPoint y: 105, distance: 19.8
click at [136, 105] on div "Salma Ummu, 10:00 AM-11:40 AM, Highlights Per Streak - (Schwarzkopf / L’Oréal) …" at bounding box center [130, 191] width 63 height 235
click at [233, 58] on span at bounding box center [232, 60] width 6 height 8
type input "02-10-2025"
